Goal: Task Accomplishment & Management: Manage account settings

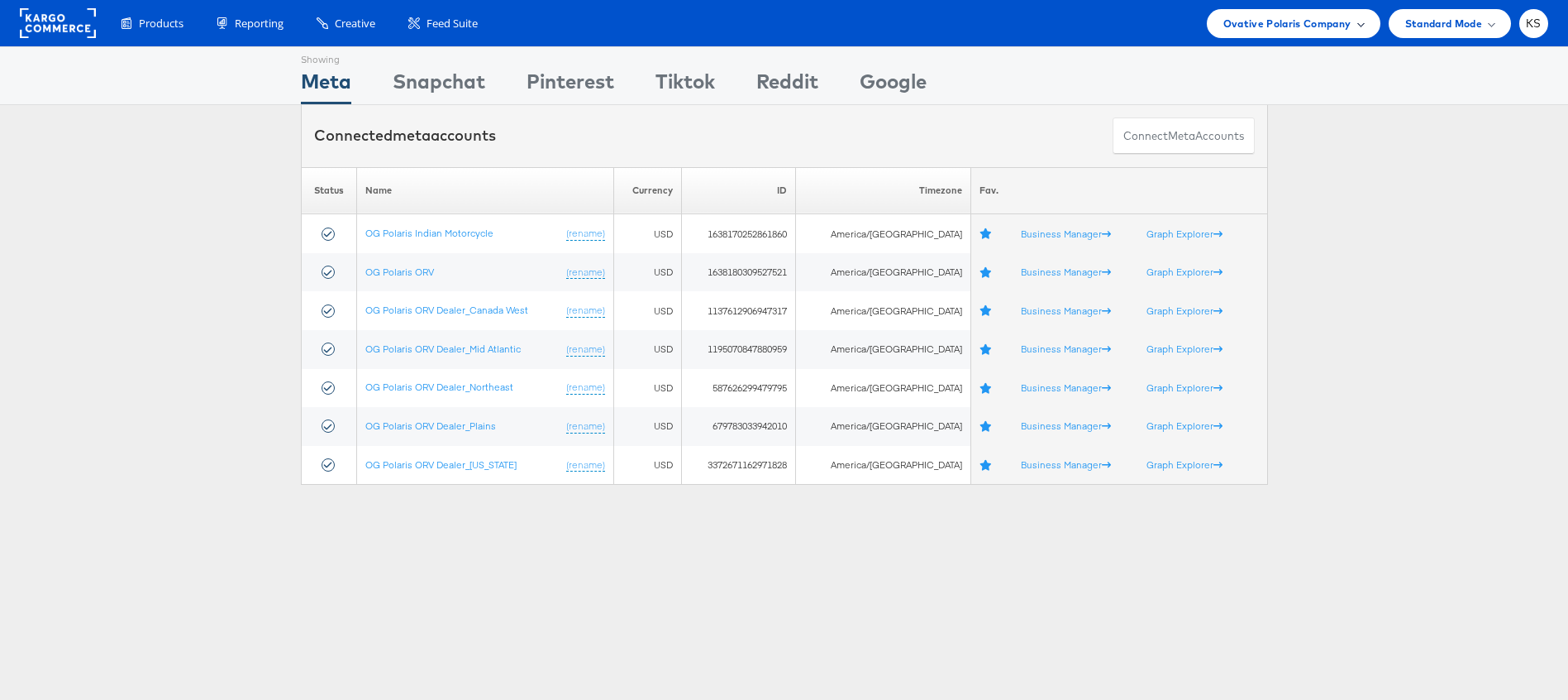
click at [1270, 23] on span "Ovative Polaris Company" at bounding box center [1287, 23] width 128 height 17
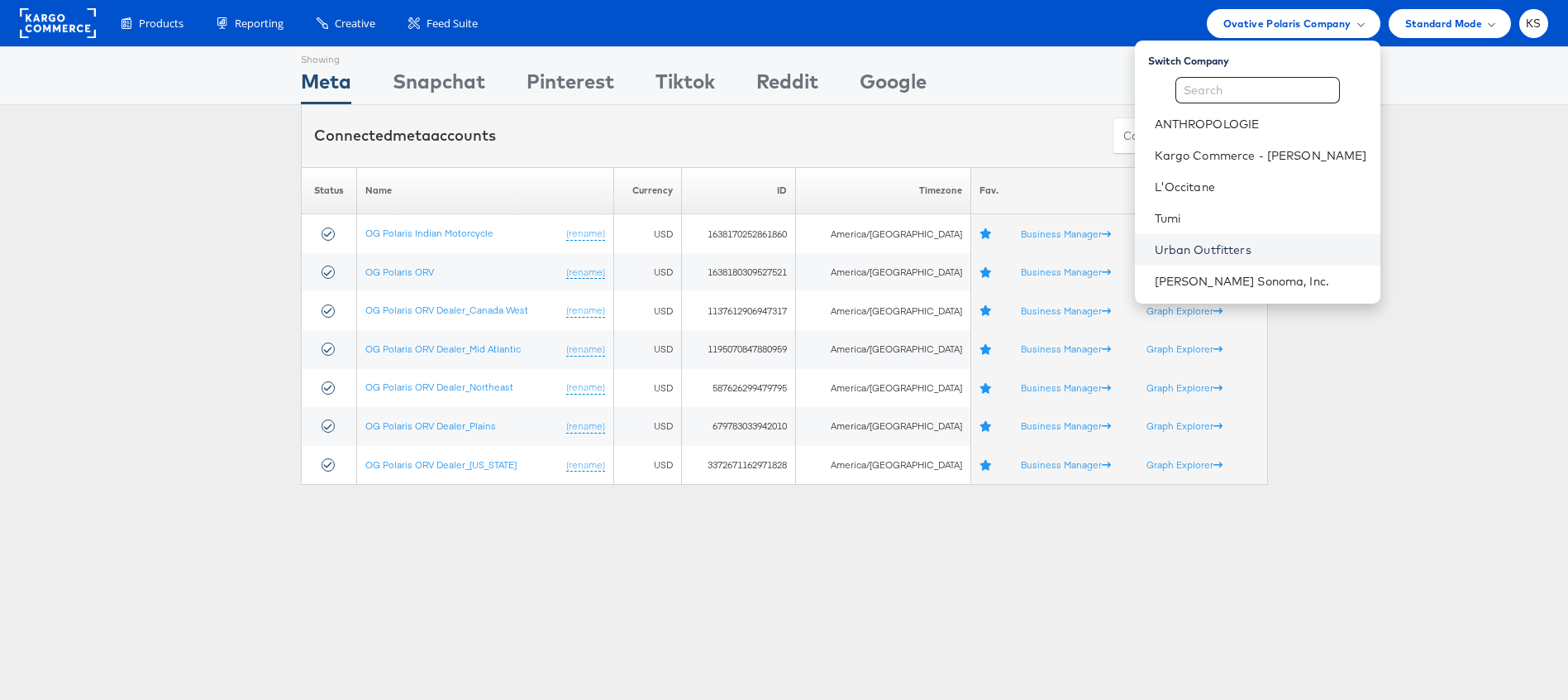
click at [1236, 253] on link "Urban Outfitters" at bounding box center [1261, 249] width 212 height 16
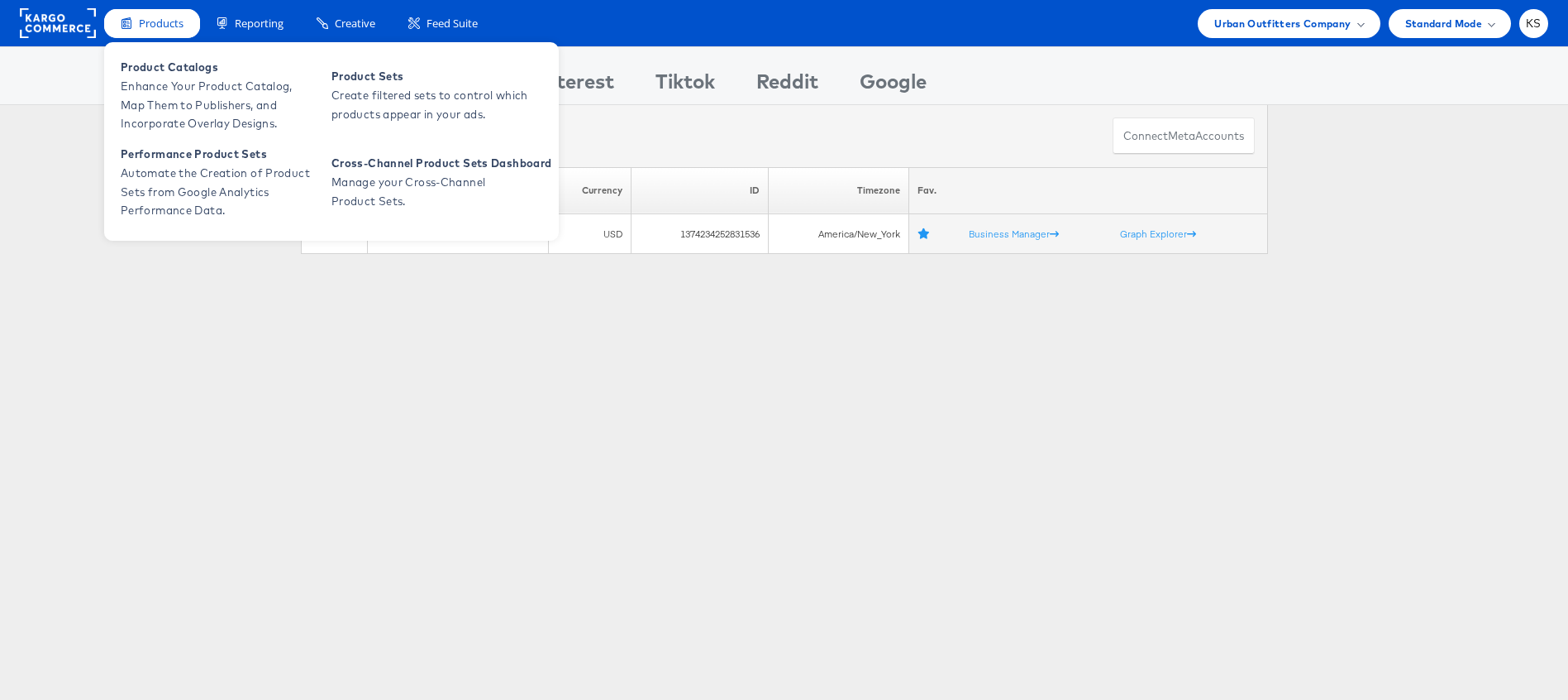
click at [155, 27] on span "Products" at bounding box center [161, 23] width 45 height 15
click at [166, 105] on span "Enhance Your Product Catalog, Map Them to Publishers, and Incorporate Overlay D…" at bounding box center [220, 105] width 199 height 57
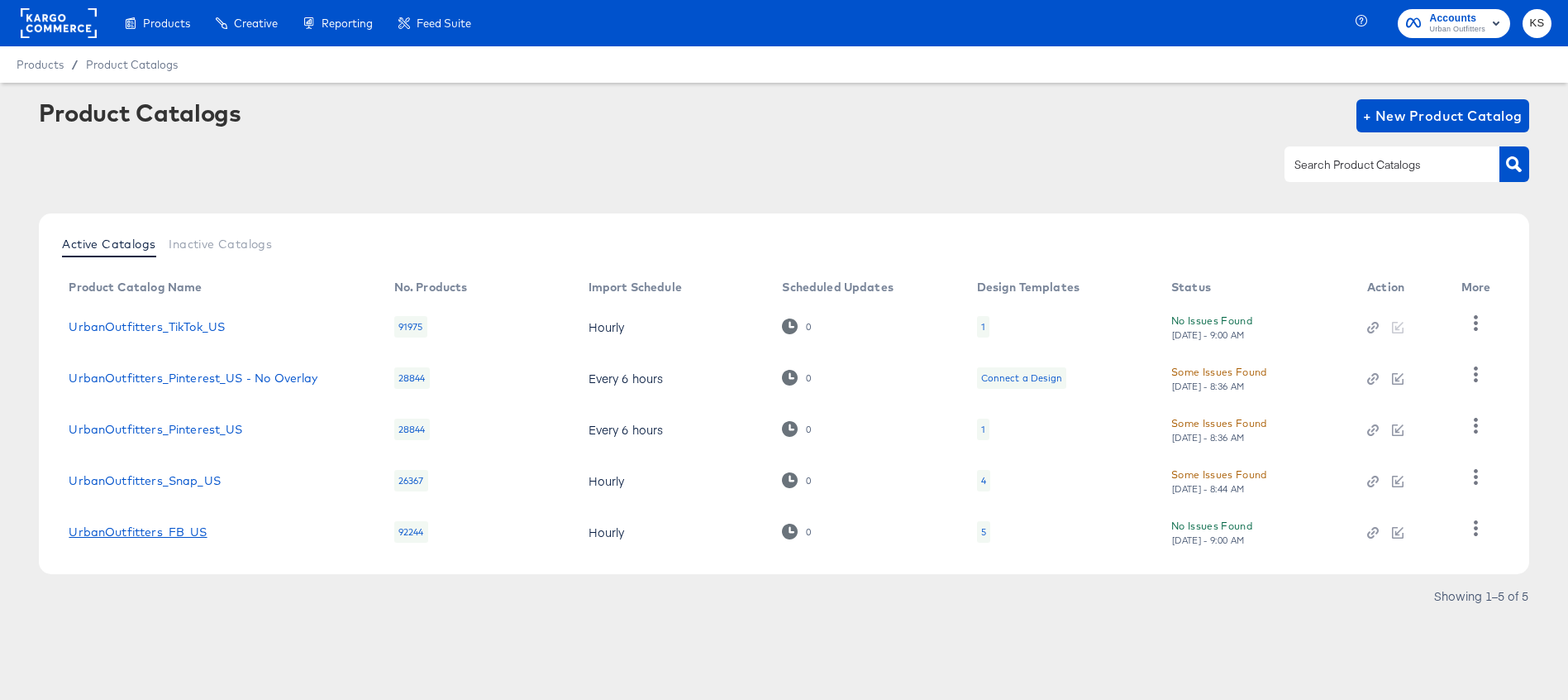
click at [166, 535] on link "UrbanOutfitters_FB_US" at bounding box center [137, 531] width 138 height 13
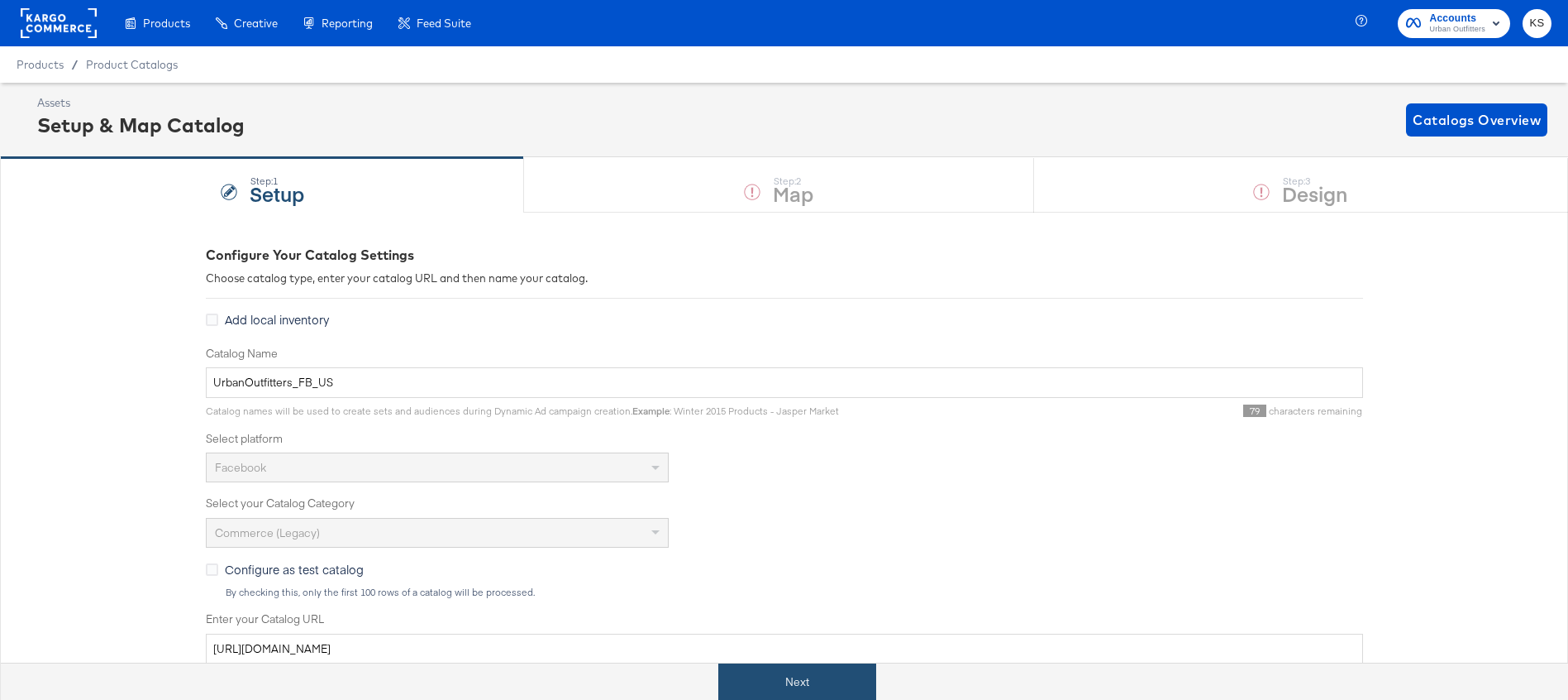
click at [784, 673] on button "Next" at bounding box center [797, 681] width 158 height 37
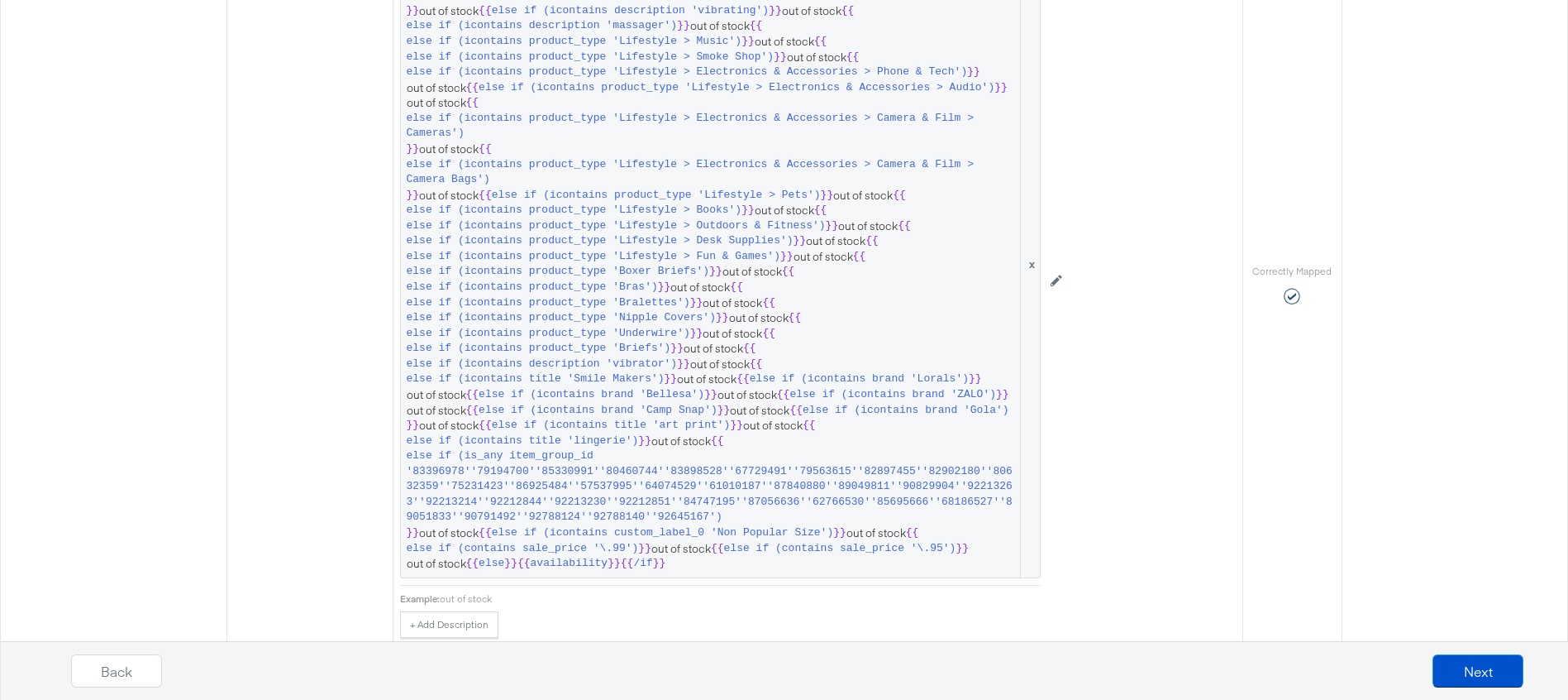
scroll to position [1319, 0]
